Goal: Task Accomplishment & Management: Use online tool/utility

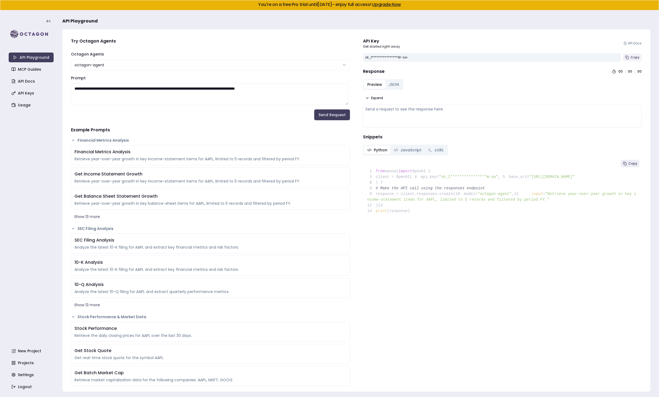
click at [631, 58] on span "Copy" at bounding box center [635, 57] width 9 height 4
